Goal: Task Accomplishment & Management: Manage account settings

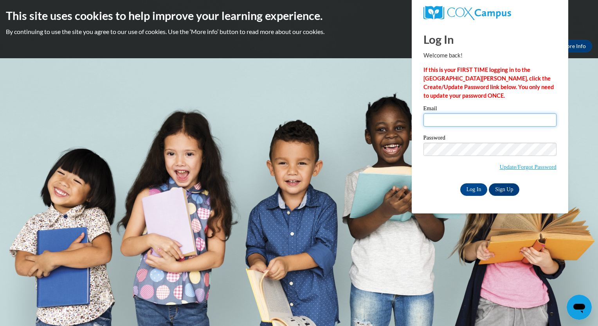
click at [426, 121] on input "Email" at bounding box center [489, 119] width 133 height 13
type input "Laurettefields7441@gmail.com"
click at [472, 191] on input "Log In" at bounding box center [473, 190] width 27 height 13
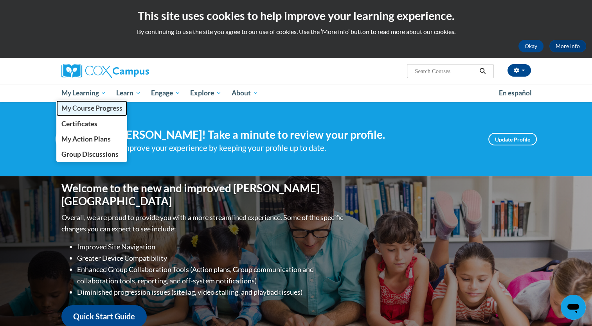
click at [97, 108] on span "My Course Progress" at bounding box center [91, 108] width 61 height 8
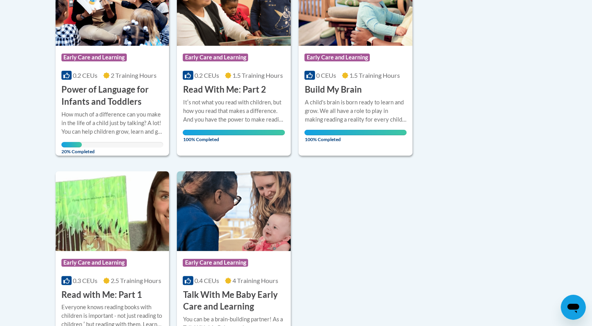
scroll to position [250, 0]
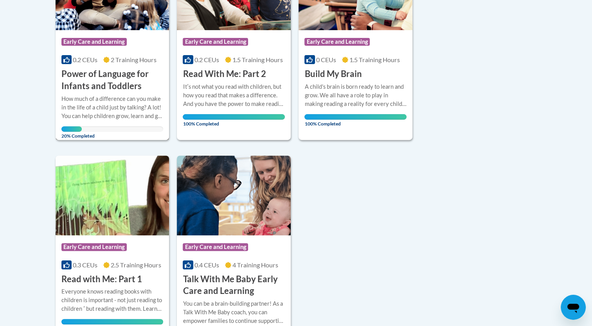
click at [95, 43] on span "Early Care and Learning" at bounding box center [93, 42] width 65 height 8
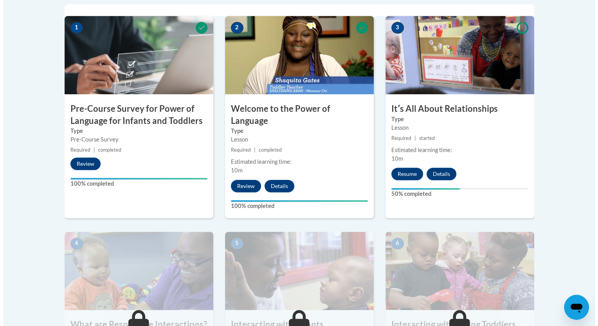
scroll to position [266, 0]
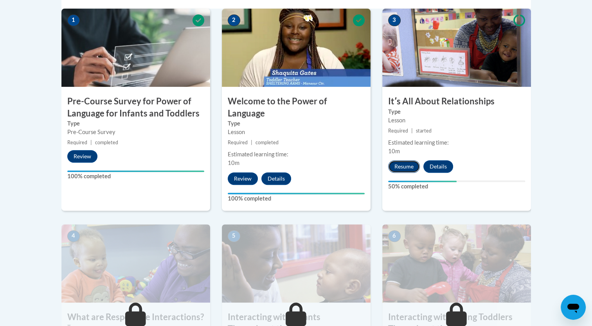
click at [399, 167] on button "Resume" at bounding box center [404, 166] width 32 height 13
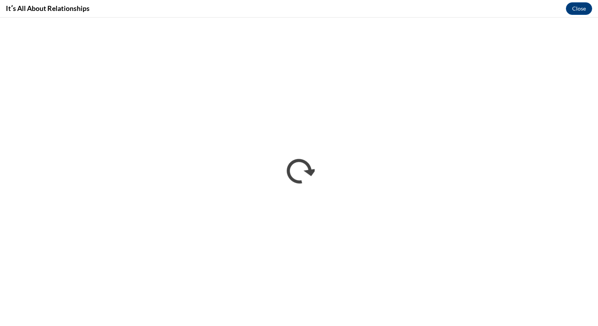
scroll to position [0, 0]
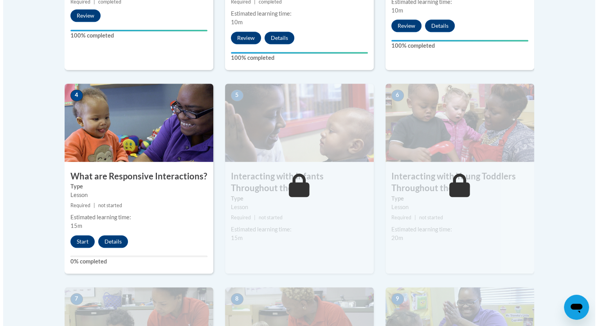
scroll to position [370, 0]
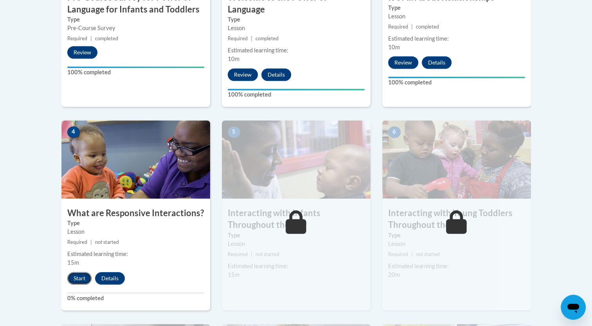
click at [80, 272] on button "Start" at bounding box center [79, 278] width 24 height 13
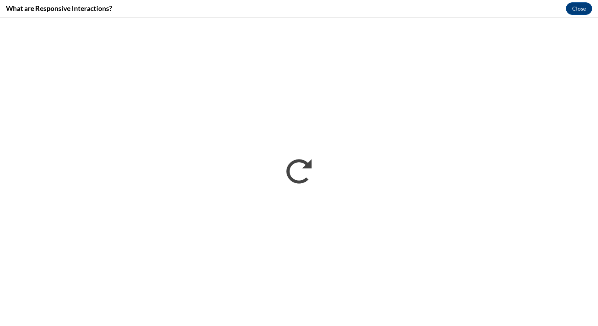
scroll to position [0, 0]
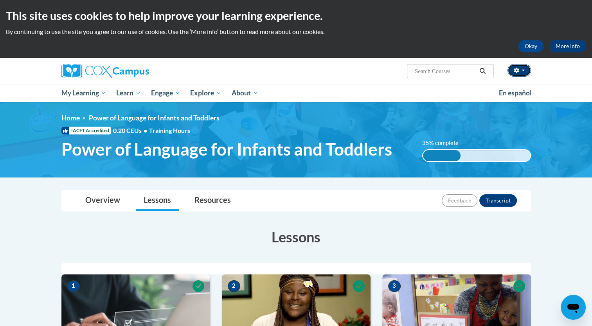
click at [522, 70] on span "button" at bounding box center [523, 71] width 3 height 2
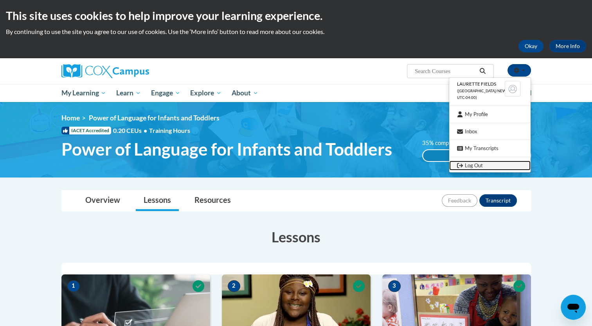
click at [463, 166] on link "Log Out" at bounding box center [489, 166] width 81 height 10
